Goal: Task Accomplishment & Management: Use online tool/utility

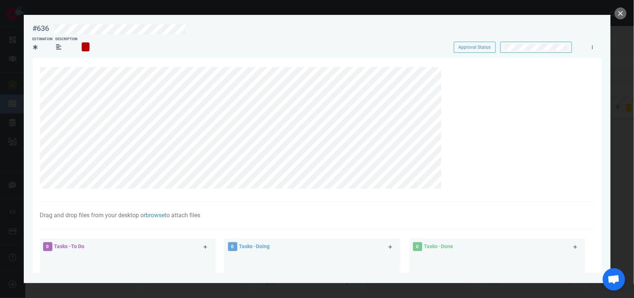
scroll to position [0, 1225]
click at [450, 74] on link at bounding box center [449, 71] width 12 height 9
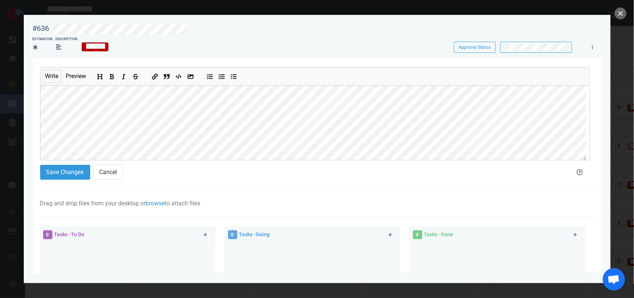
scroll to position [75, 0]
click at [58, 172] on button "Save Changes" at bounding box center [65, 172] width 50 height 15
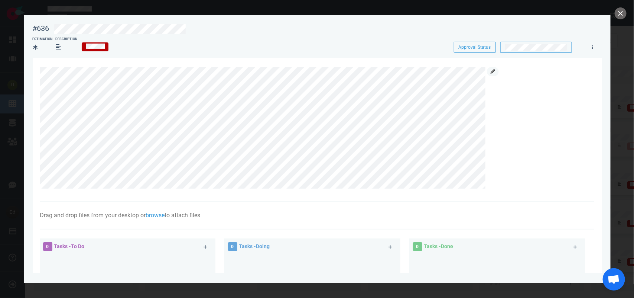
click at [492, 72] on icon at bounding box center [493, 71] width 4 height 4
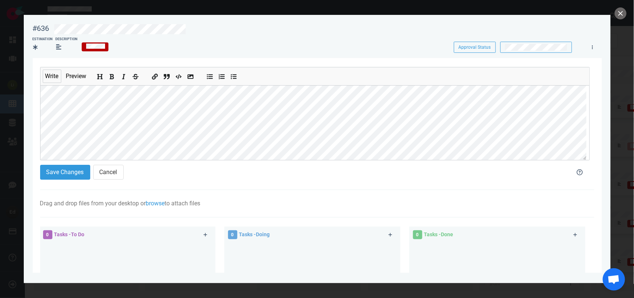
scroll to position [46, 0]
click at [38, 147] on section "Write Preview Save Changes Cancel Drag and drop files from your desktop or brow…" at bounding box center [317, 234] width 569 height 353
click at [112, 75] on icon "Add bold text" at bounding box center [112, 76] width 4 height 5
click at [57, 175] on button "Save Changes" at bounding box center [65, 172] width 50 height 15
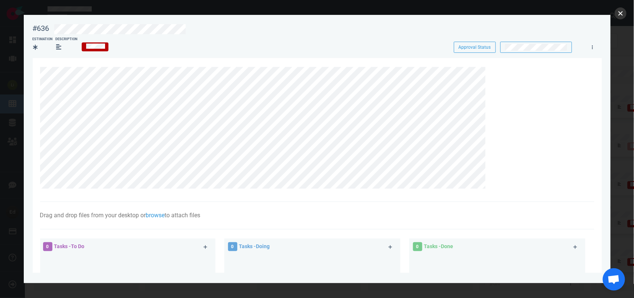
click at [622, 15] on button "close" at bounding box center [621, 13] width 12 height 12
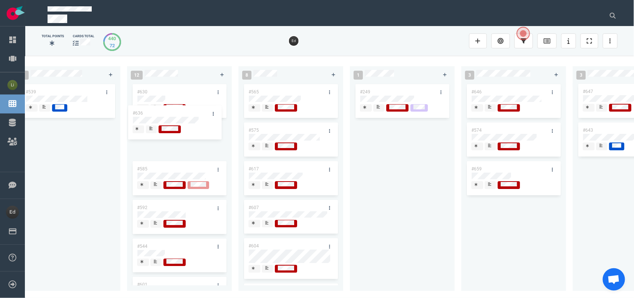
scroll to position [0, 1001]
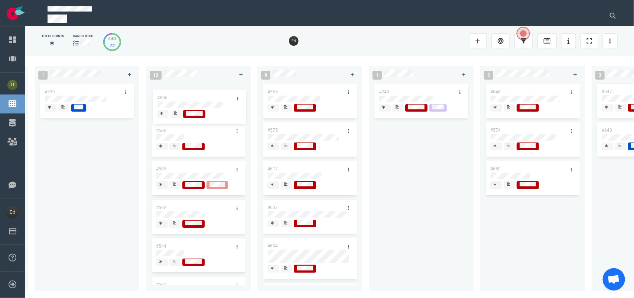
drag, startPoint x: 411, startPoint y: 88, endPoint x: 190, endPoint y: 94, distance: 220.8
click at [190, 94] on div "0 3 #670 #667 #653 13 #668 #661 #656 #641 #639 #608 #611 #602 #603 3 #482 #390 …" at bounding box center [329, 177] width 609 height 242
click at [177, 110] on div at bounding box center [175, 110] width 4 height 1
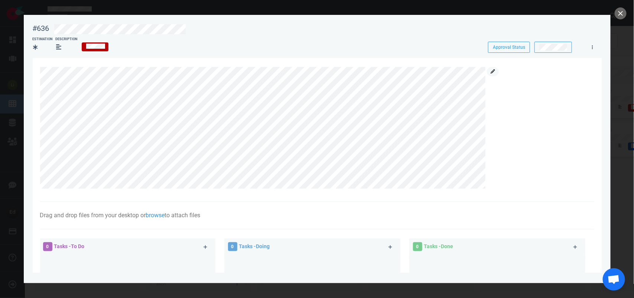
click at [493, 74] on link at bounding box center [493, 71] width 12 height 9
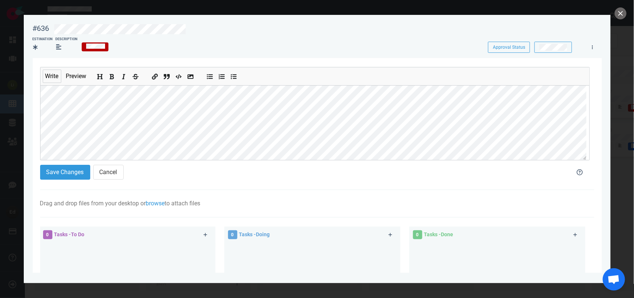
scroll to position [116, 0]
click at [71, 165] on button "Save Changes" at bounding box center [65, 172] width 50 height 15
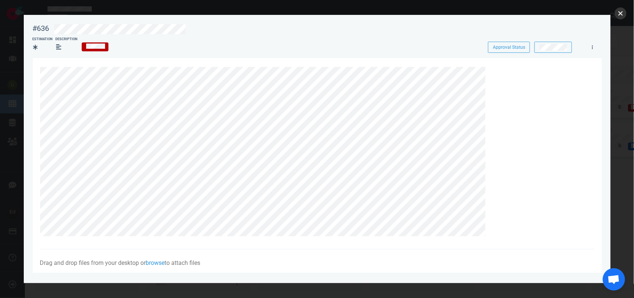
click at [622, 14] on button "close" at bounding box center [621, 13] width 12 height 12
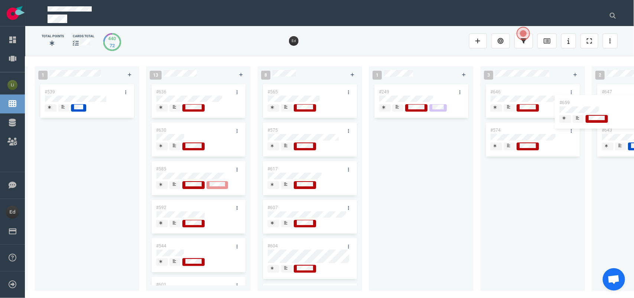
scroll to position [0, 1134]
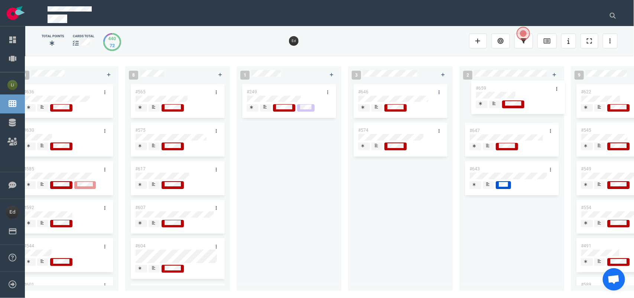
drag, startPoint x: 512, startPoint y: 167, endPoint x: 501, endPoint y: 87, distance: 80.6
click at [497, 87] on div "0 3 #670 #667 #653 13 #668 #661 #656 #641 #639 #608 #611 #602 #603 3 #482 #390 …" at bounding box center [329, 177] width 609 height 242
click at [604, 10] on button at bounding box center [613, 15] width 19 height 15
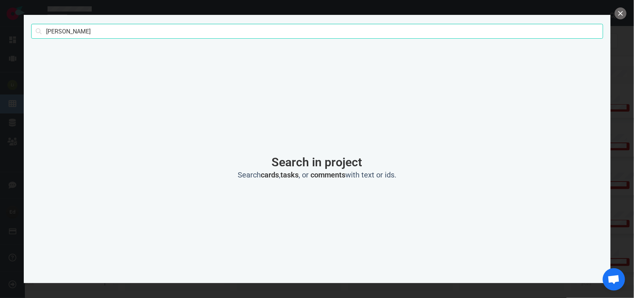
type input "[PERSON_NAME]"
click button "Search" at bounding box center [0, 0] width 0 height 0
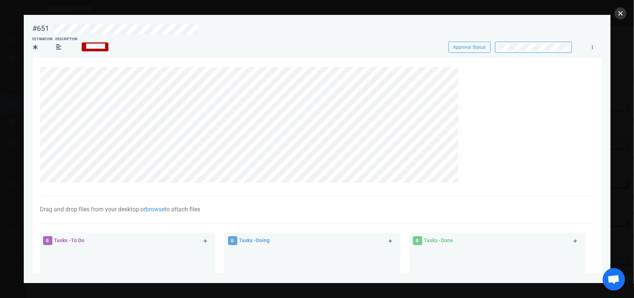
click at [622, 12] on button "close" at bounding box center [621, 13] width 12 height 12
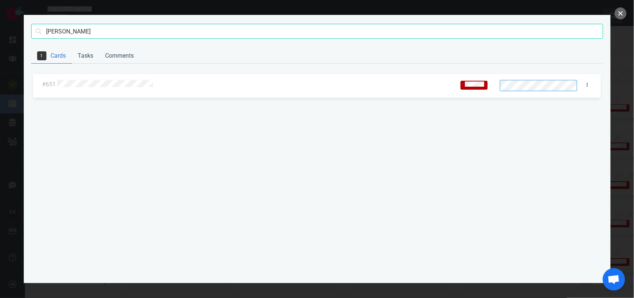
click at [618, 17] on button "close" at bounding box center [621, 13] width 12 height 12
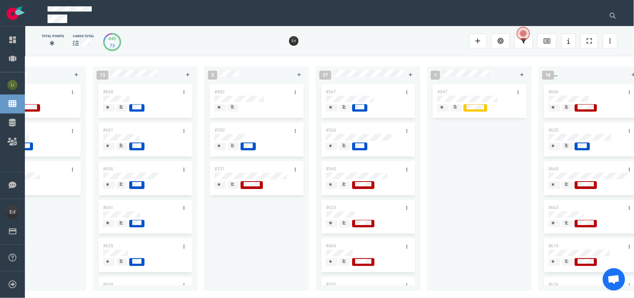
scroll to position [0, 64]
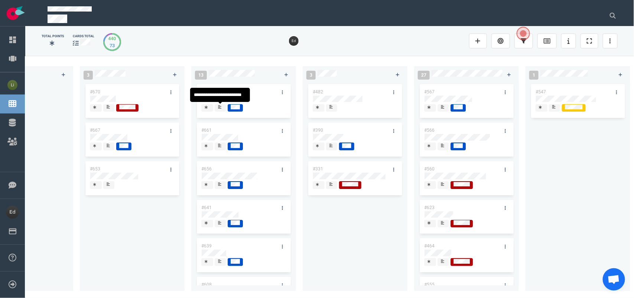
click at [216, 109] on span at bounding box center [220, 108] width 11 height 8
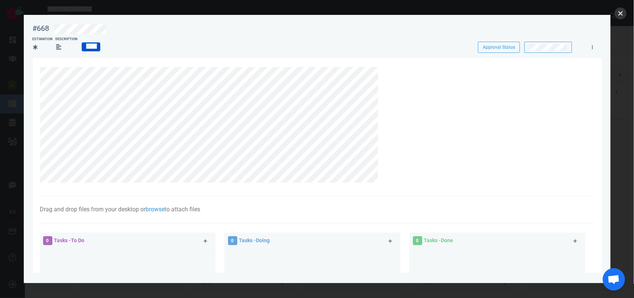
click at [619, 15] on button "close" at bounding box center [621, 13] width 12 height 12
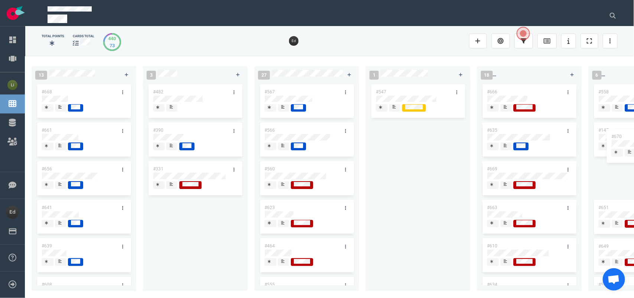
scroll to position [0, 359]
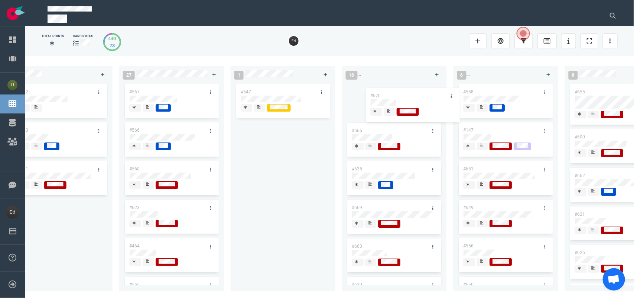
drag, startPoint x: 403, startPoint y: 120, endPoint x: 389, endPoint y: 88, distance: 34.3
click at [389, 88] on div "0 3 #670 #667 #653 #670 13 #668 #661 #656 #641 #639 #608 #611 #602 #603 3 #482 …" at bounding box center [329, 177] width 609 height 242
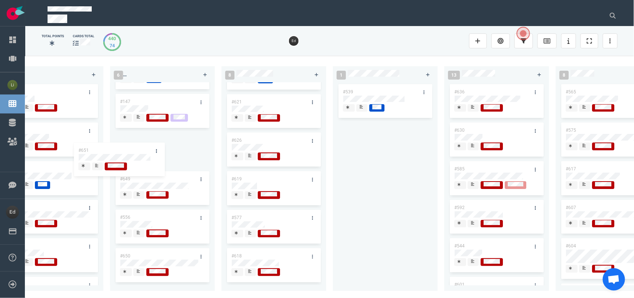
scroll to position [0, 0]
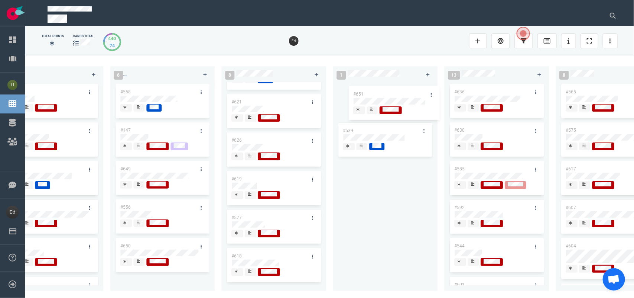
drag, startPoint x: 47, startPoint y: 137, endPoint x: 366, endPoint y: 95, distance: 321.9
click at [366, 95] on div "0 2 #667 #653 13 #668 #661 #656 #641 #639 #608 #611 #602 #603 3 #482 #390 #331 …" at bounding box center [329, 177] width 609 height 242
